Goal: Feedback & Contribution: Submit feedback/report problem

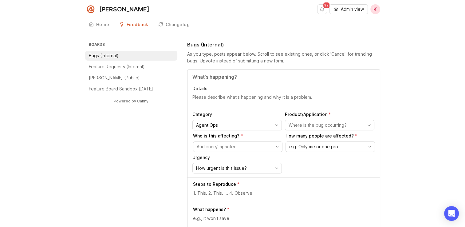
click at [337, 7] on icon "button" at bounding box center [336, 9] width 5 height 5
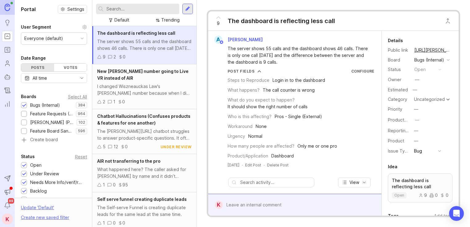
click at [184, 12] on div at bounding box center [187, 9] width 10 height 10
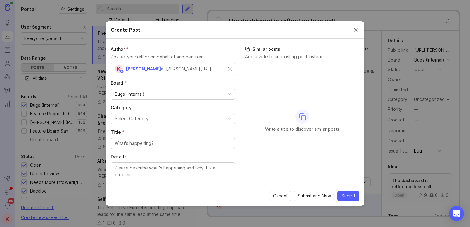
click at [143, 147] on div at bounding box center [173, 143] width 124 height 11
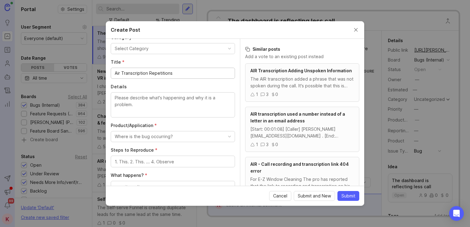
scroll to position [73, 0]
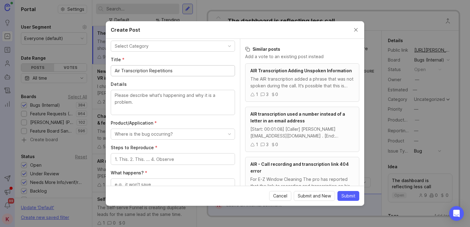
type input "Air Transcription Repetitions"
click at [154, 98] on textarea "Details" at bounding box center [173, 102] width 116 height 20
click at [154, 100] on textarea "Details" at bounding box center [173, 102] width 116 height 20
paste textarea "AIR calls where the transcription started repeating after transferring to a hum…"
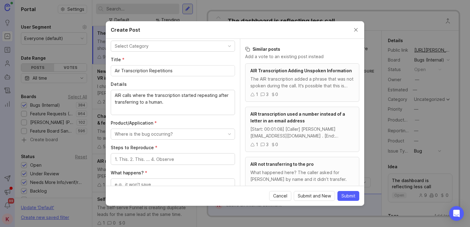
click at [114, 94] on div "AIR calls where the transcription started repeating after transferring to a hum…" at bounding box center [173, 102] width 124 height 25
click at [113, 94] on div "AIR calls where the transcription started repeating after transferring to a hum…" at bounding box center [173, 102] width 124 height 25
click at [113, 96] on div "AIR calls where the transcription started repeating after transferring to a hum…" at bounding box center [173, 102] width 124 height 25
click at [115, 95] on div "AIR calls where the transcription started repeating after transferring to a hum…" at bounding box center [173, 102] width 124 height 25
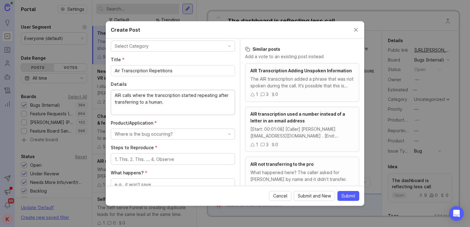
click at [115, 95] on textarea "AIR calls where the transcription started repeating after transferring to a hum…" at bounding box center [173, 102] width 116 height 20
click at [116, 95] on textarea "AIR calls where the transcription started repeating after transferring to a hum…" at bounding box center [173, 102] width 116 height 20
click at [123, 94] on textarea "AIR calls where the transcription started repeating after transferring to a hum…" at bounding box center [173, 102] width 116 height 20
click at [165, 103] on textarea "AIR calls where the transcription started repeating after transferring to a hum…" at bounding box center [173, 102] width 116 height 20
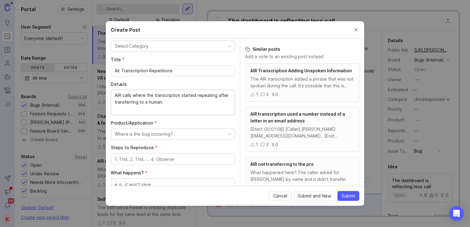
click at [165, 103] on textarea "AIR calls where the transcription started repeating after transferring to a hum…" at bounding box center [173, 102] width 116 height 20
paste textarea "On 3 recent AIR calls, the transcription began repeating once the call was tran…"
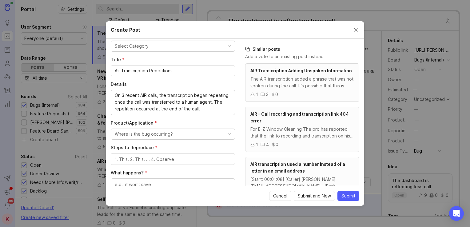
click at [122, 94] on textarea "On 3 recent AIR calls, the transcription began repeating once the call was tran…" at bounding box center [173, 102] width 116 height 20
drag, startPoint x: 212, startPoint y: 103, endPoint x: 213, endPoint y: 107, distance: 4.0
click at [213, 107] on textarea "On recent AIR calls, the transcription began repeating once the call was transf…" at bounding box center [173, 102] width 116 height 20
click at [178, 108] on textarea "On recent AIR calls, the transcription began repeating once the call was transf…" at bounding box center [173, 102] width 116 height 20
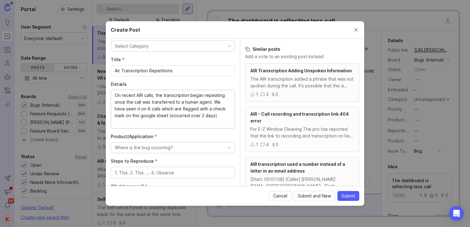
drag, startPoint x: 198, startPoint y: 115, endPoint x: 204, endPoint y: 116, distance: 5.3
click at [204, 116] on textarea "On recent AIR calls, the transcription began repeating once the call was transf…" at bounding box center [173, 109] width 116 height 34
drag, startPoint x: 157, startPoint y: 121, endPoint x: 114, endPoint y: 94, distance: 50.1
click at [114, 94] on div "On recent AIR calls, the transcription began repeating once the call was transf…" at bounding box center [173, 109] width 124 height 39
paste textarea "’ve now observed this on 6 calls (across different profiles), flagged with a ✅ …"
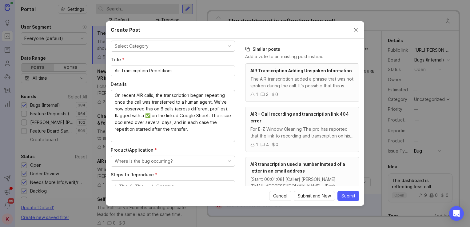
drag, startPoint x: 220, startPoint y: 128, endPoint x: 203, endPoint y: 122, distance: 17.9
click at [203, 122] on textarea "On recent AIR calls, the transcription began repeating once the call was transf…" at bounding box center [173, 115] width 116 height 47
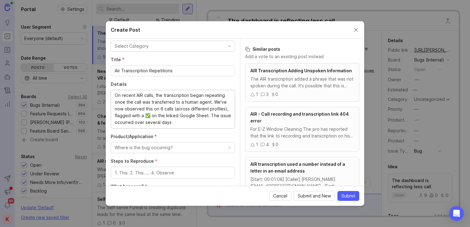
click at [177, 110] on textarea "On recent AIR calls, the transcription began repeating once the call was transf…" at bounding box center [173, 109] width 116 height 34
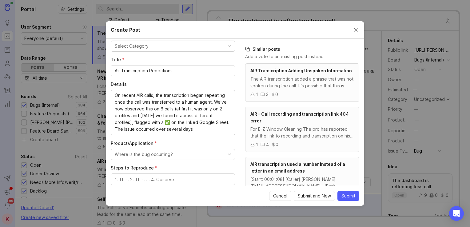
drag, startPoint x: 169, startPoint y: 124, endPoint x: 165, endPoint y: 124, distance: 4.0
click at [165, 124] on textarea "On recent AIR calls, the transcription began repeating once the call was transf…" at bounding box center [173, 112] width 116 height 41
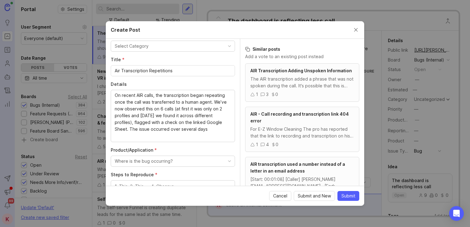
click at [211, 129] on textarea "On recent AIR calls, the transcription began repeating once the call was transf…" at bounding box center [173, 115] width 116 height 47
paste textarea "[URL][DOMAIN_NAME]"
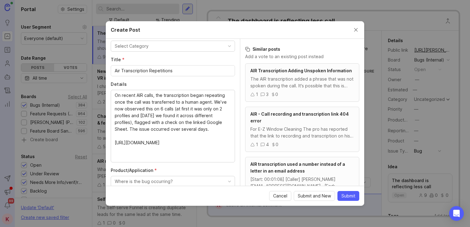
scroll to position [0, 0]
click at [161, 95] on textarea "On recent AIR calls, the transcription began repeating once the call was transf…" at bounding box center [173, 126] width 116 height 68
drag, startPoint x: 146, startPoint y: 142, endPoint x: 114, endPoint y: 95, distance: 56.7
click at [115, 95] on textarea "On recent AIR calls, the transcription began repeating once the call was transf…" at bounding box center [173, 126] width 116 height 68
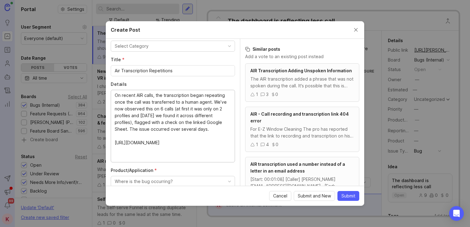
paste textarea "have now observed this on 6 calls. Initially, the issue appeared limited to 2 p…"
click at [178, 99] on textarea "On recent AIR calls, the transcription began repeating once the call was transf…" at bounding box center [173, 126] width 116 height 68
drag, startPoint x: 227, startPoint y: 136, endPoint x: 226, endPoint y: 143, distance: 7.4
click at [226, 143] on div "On recent AIR calls, the transcription began repeating once the call was handed…" at bounding box center [173, 126] width 124 height 73
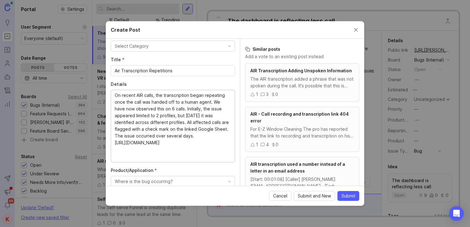
scroll to position [6, 0]
click at [191, 159] on textarea "On recent AIR calls, the transcription began repeating once the call was handed…" at bounding box center [173, 126] width 116 height 68
click at [178, 135] on textarea "On recent AIR calls, the transcription began repeating once the call was handed…" at bounding box center [173, 126] width 116 height 68
drag, startPoint x: 196, startPoint y: 138, endPoint x: 192, endPoint y: 135, distance: 4.5
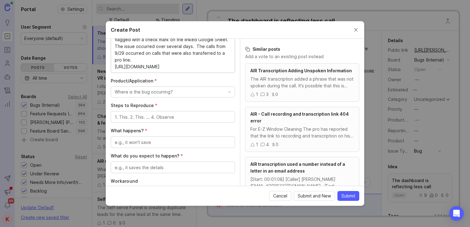
scroll to position [164, 0]
type textarea "On recent AIR calls, the transcription began repeating once the call was handed…"
click at [182, 91] on button "Where is the bug occurring?" at bounding box center [173, 90] width 124 height 11
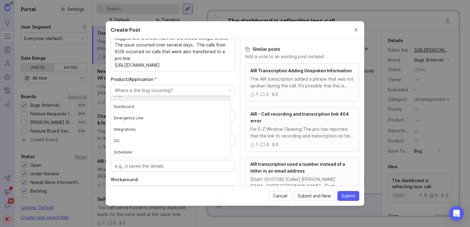
scroll to position [75, 0]
click at [172, 149] on Assistant "AI Voice Assistant" at bounding box center [171, 151] width 120 height 11
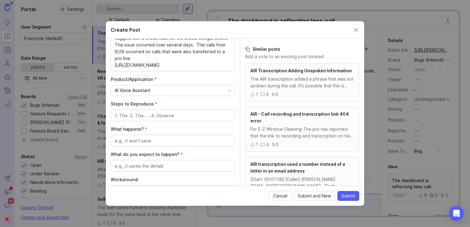
click at [192, 116] on textarea "Steps to Reproduce *" at bounding box center [173, 115] width 116 height 7
click at [164, 143] on div at bounding box center [173, 141] width 124 height 12
drag, startPoint x: 143, startPoint y: 115, endPoint x: 84, endPoint y: 118, distance: 59.4
click at [84, 118] on div "Create Post Author * Post as yourself or on behalf of another user K [PERSON_NA…" at bounding box center [235, 113] width 470 height 227
type textarea "R"
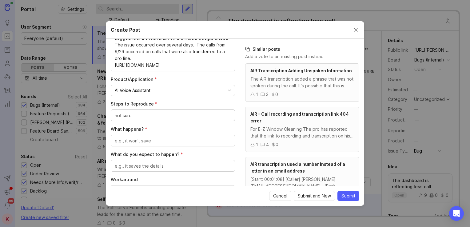
type textarea "not sure"
type textarea "R"
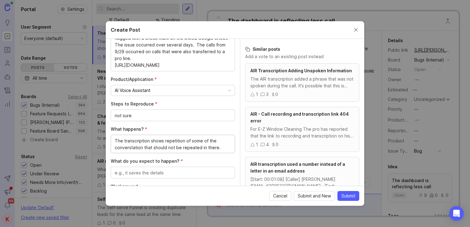
drag, startPoint x: 129, startPoint y: 150, endPoint x: 124, endPoint y: 147, distance: 6.2
type textarea "The transcription shows repetition of some of the conversation that should not …"
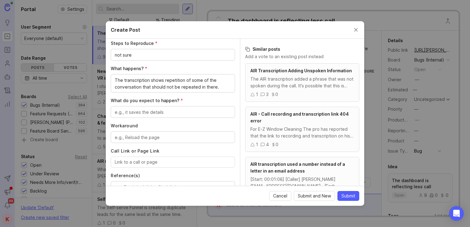
scroll to position [227, 0]
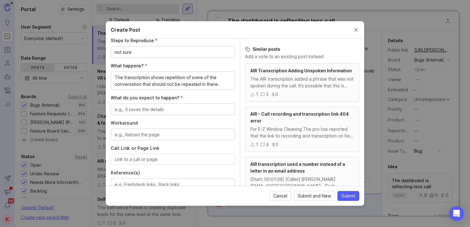
type textarea "On recent AIR calls, the transcription began repeating once the call was handed…"
click at [175, 109] on textarea "What do you expect to happen? *" at bounding box center [173, 109] width 116 height 7
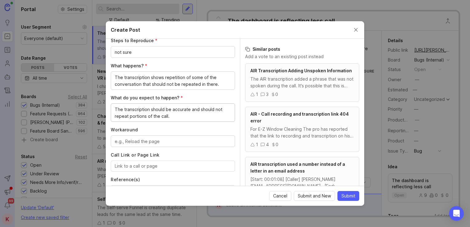
type textarea "The transcription should be accurate and should not repeat portions of the call."
click at [172, 138] on textarea "Workaround" at bounding box center [173, 141] width 116 height 7
type textarea "You can listen to the recording to see what happened,"
click at [156, 165] on input "Call Link or Page Link" at bounding box center [173, 166] width 116 height 7
paste input "CA7d523c2caa1e5487971d2fd2283c65d9"
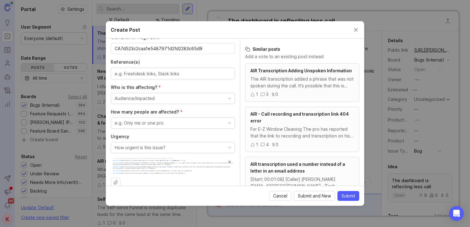
scroll to position [335, 0]
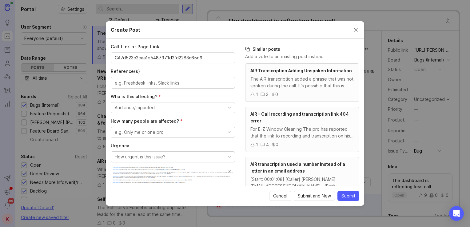
drag, startPoint x: 213, startPoint y: 102, endPoint x: 215, endPoint y: 83, distance: 19.2
drag, startPoint x: 213, startPoint y: 58, endPoint x: 72, endPoint y: 56, distance: 141.8
click at [73, 56] on div "Create Post Author * Post as yourself or on behalf of another user K [PERSON_NA…" at bounding box center [235, 113] width 470 height 227
paste input "[URL][PERSON_NAME]"
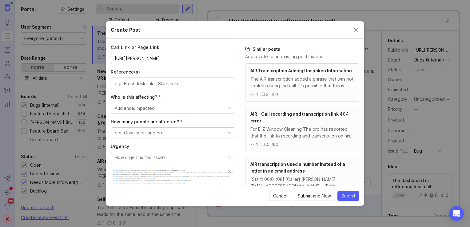
drag, startPoint x: 161, startPoint y: 58, endPoint x: 111, endPoint y: 57, distance: 49.8
click at [111, 57] on div "[URL][PERSON_NAME]" at bounding box center [173, 58] width 124 height 11
type input "[URL][PERSON_NAME]"
click at [180, 108] on button "Audience/Impacted" at bounding box center [173, 108] width 124 height 11
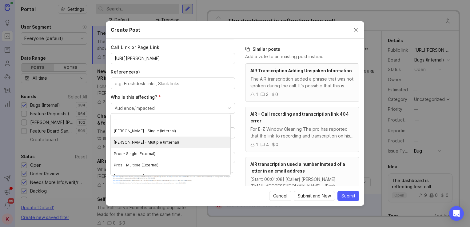
click at [175, 137] on \(Internal\) "[PERSON_NAME] - Multiple (Internal)" at bounding box center [171, 142] width 120 height 11
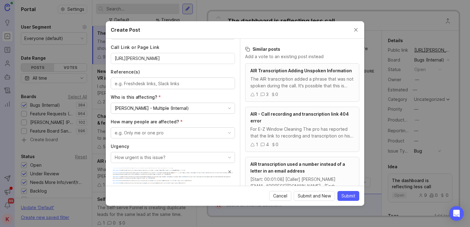
click at [164, 130] on button "e.g. Only me or one pro" at bounding box center [173, 132] width 124 height 11
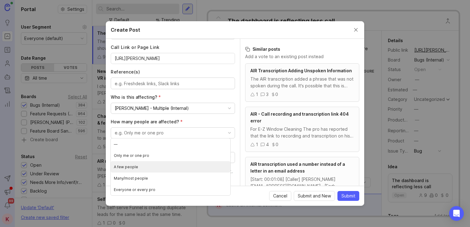
click at [161, 166] on people "A few people" at bounding box center [171, 166] width 120 height 11
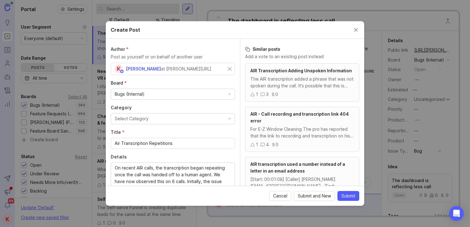
click at [201, 117] on button "Select Category" at bounding box center [173, 118] width 124 height 11
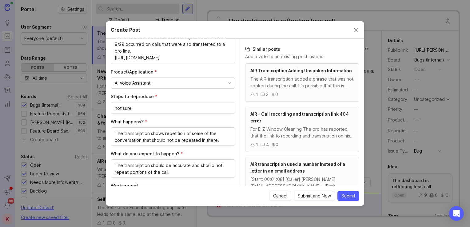
scroll to position [351, 0]
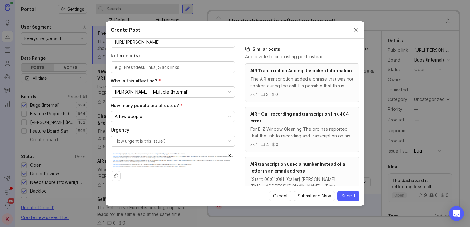
click at [346, 196] on span "Submit" at bounding box center [348, 196] width 14 height 6
